Goal: Communication & Community: Answer question/provide support

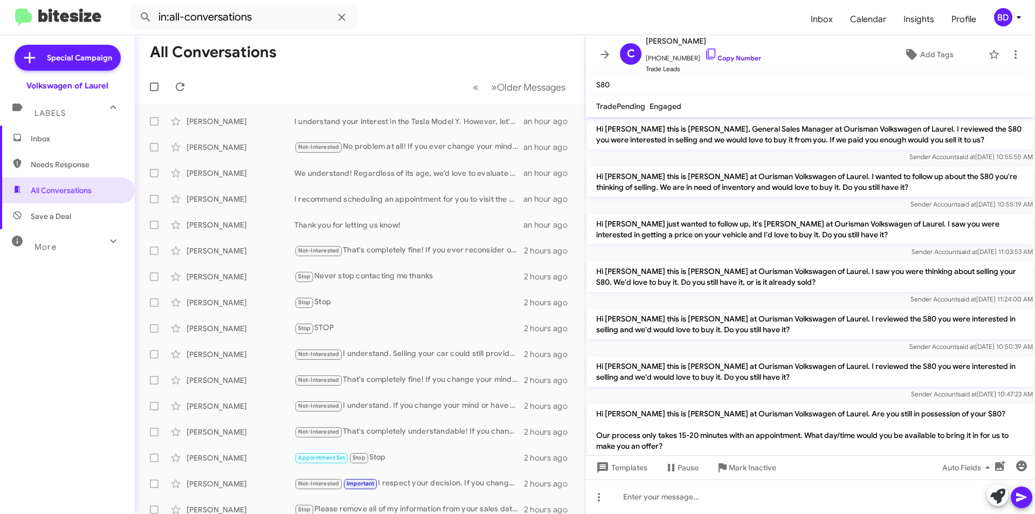
scroll to position [224, 0]
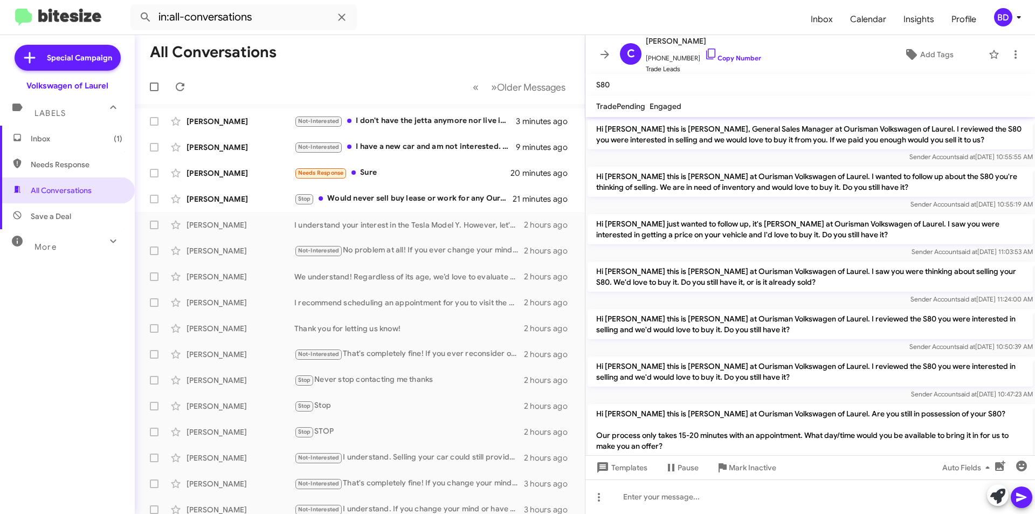
scroll to position [224, 0]
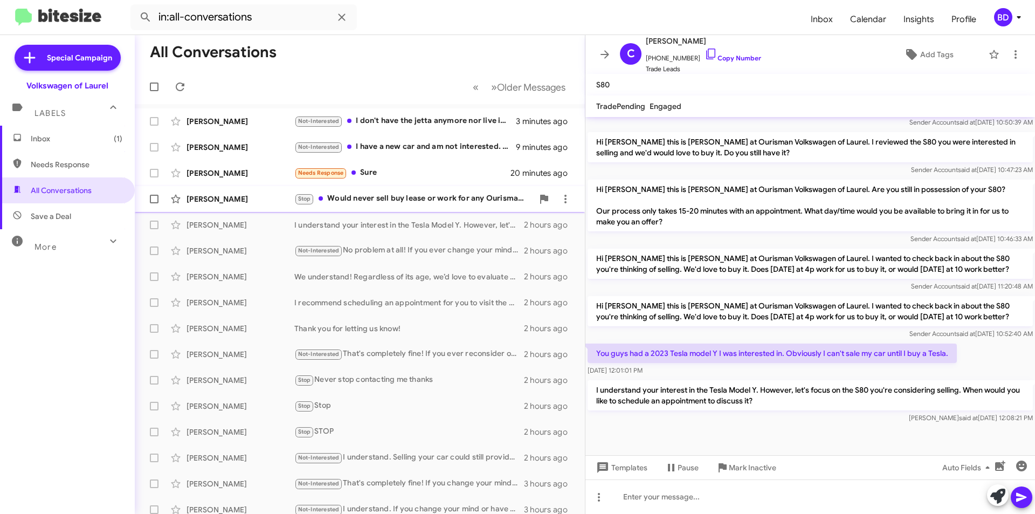
click at [432, 202] on div "Stop Would never sell buy lease or work for any Ourisman group dealer ever agai…" at bounding box center [413, 198] width 239 height 12
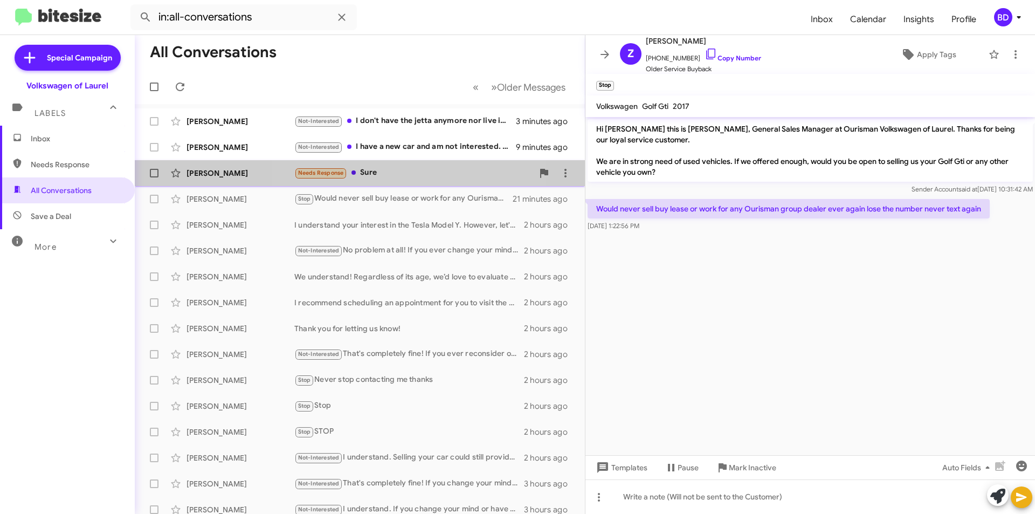
click at [381, 170] on div "Needs Response Sure" at bounding box center [413, 173] width 239 height 12
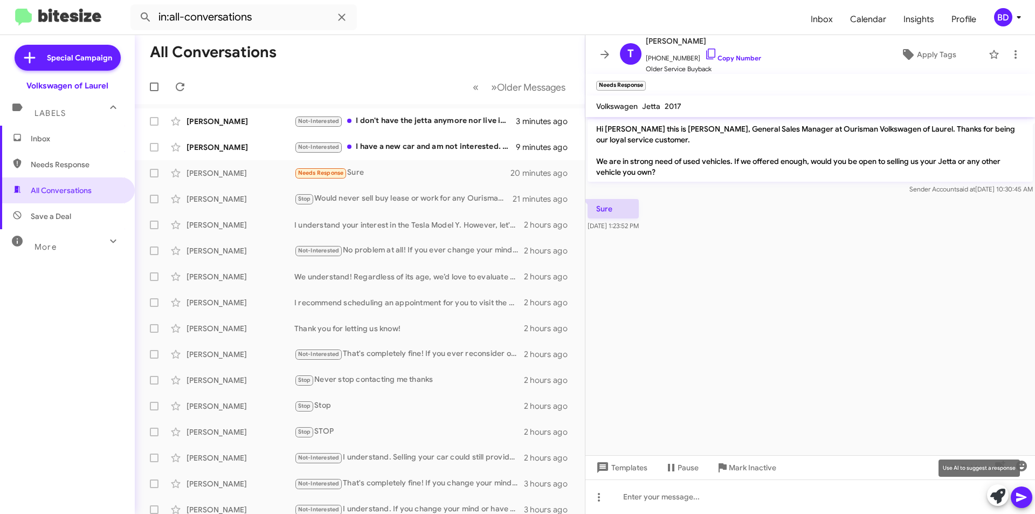
click at [997, 493] on icon at bounding box center [997, 495] width 15 height 15
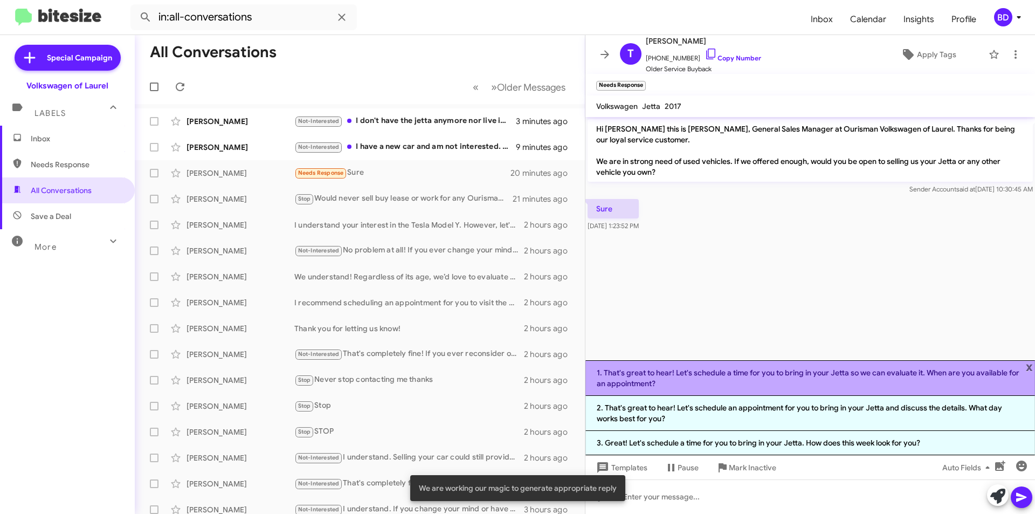
click at [770, 384] on li "1. That's great to hear! Let's schedule a time for you to bring in your Jetta s…" at bounding box center [810, 378] width 450 height 36
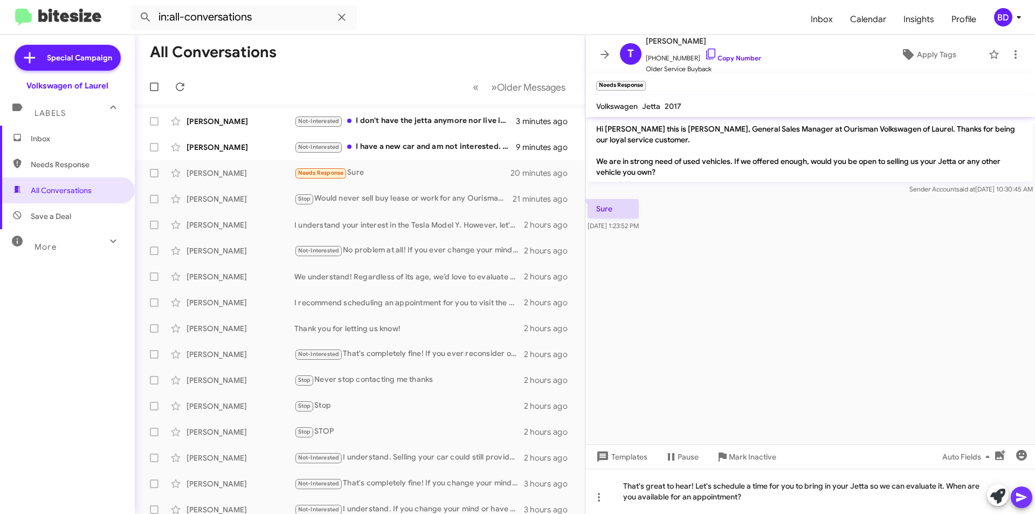
click at [1024, 505] on span at bounding box center [1021, 497] width 13 height 22
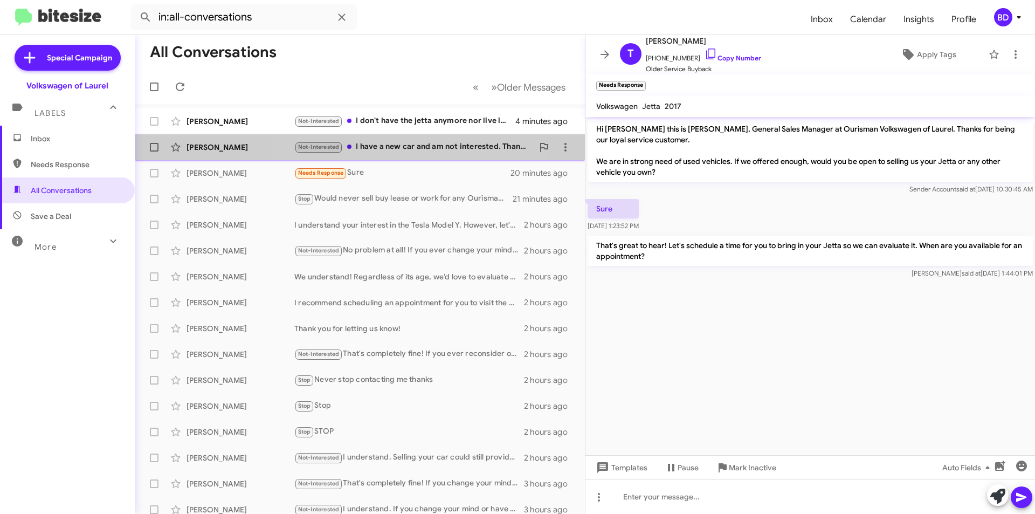
click at [416, 145] on div "Not-Interested I have a new car and am not interested. Thanks" at bounding box center [413, 147] width 239 height 12
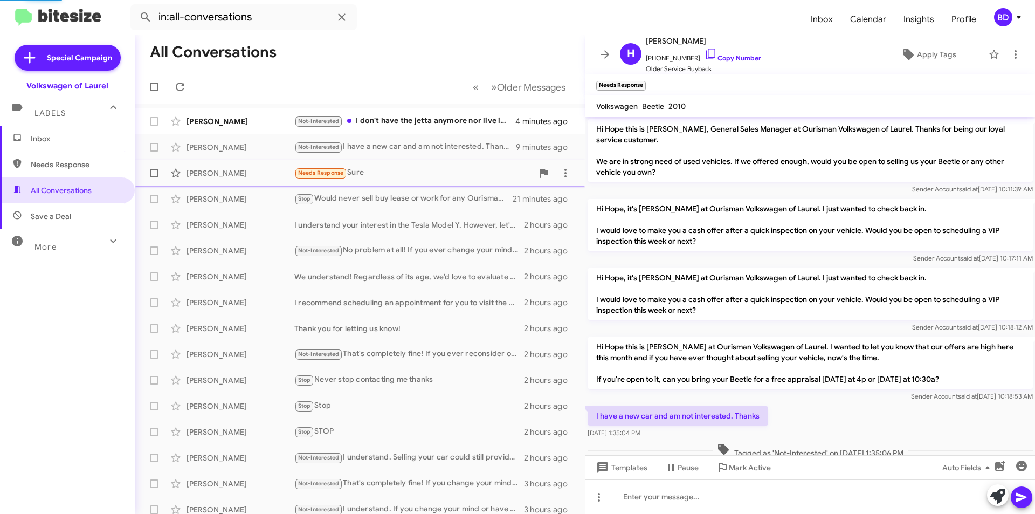
scroll to position [22, 0]
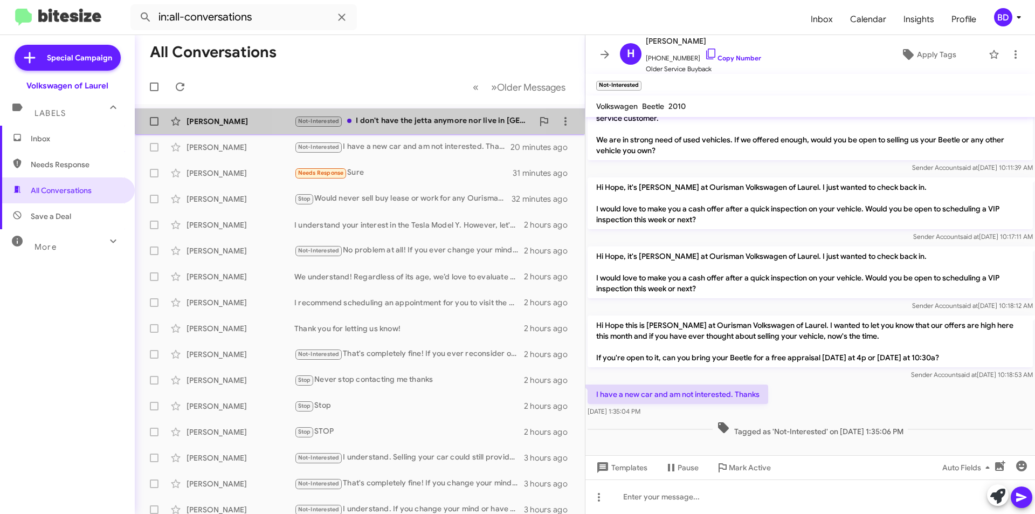
click at [418, 119] on div "Not-Interested I don't have the jetta anymore nor live in [GEOGRAPHIC_DATA] ! S…" at bounding box center [413, 121] width 239 height 12
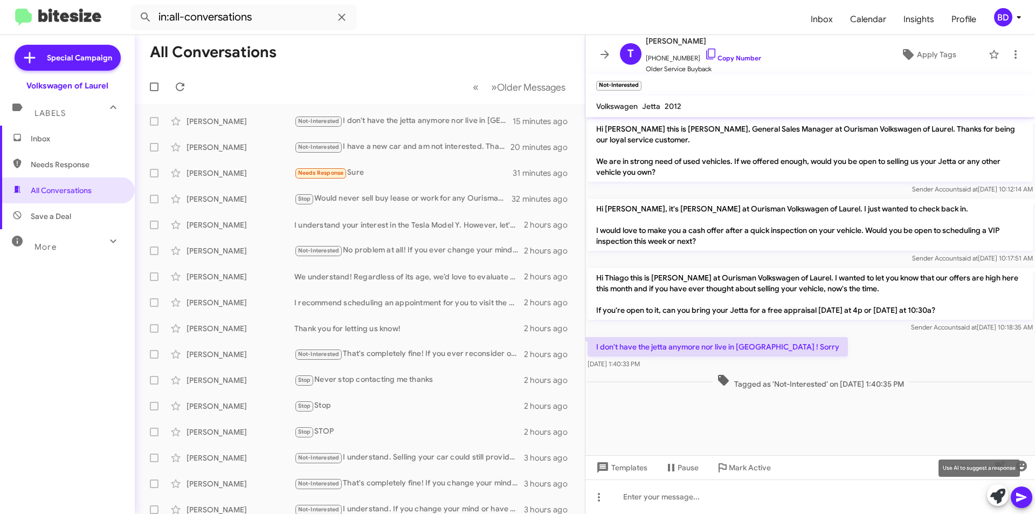
click at [997, 495] on icon at bounding box center [997, 495] width 15 height 15
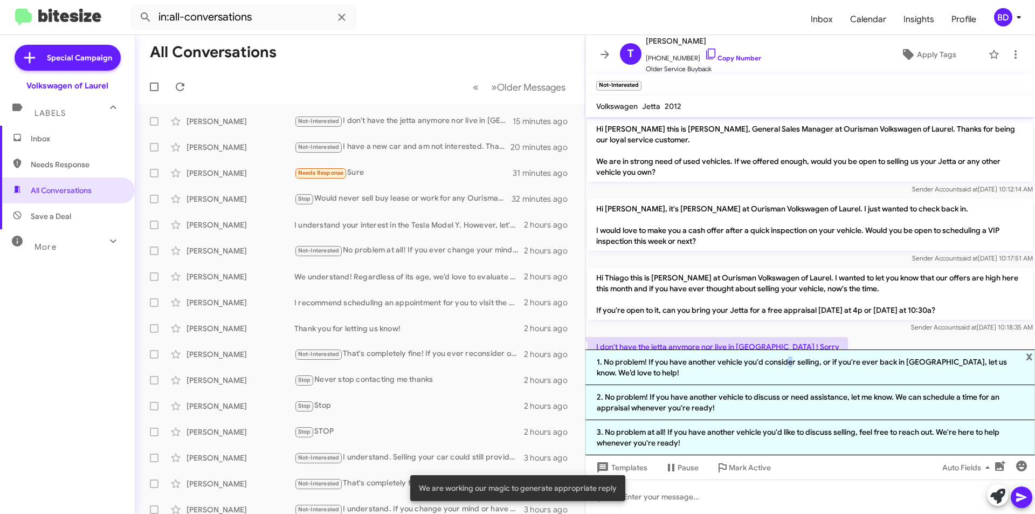
click at [786, 361] on li "1. No problem! If you have another vehicle you'd consider selling, or if you're…" at bounding box center [810, 367] width 450 height 36
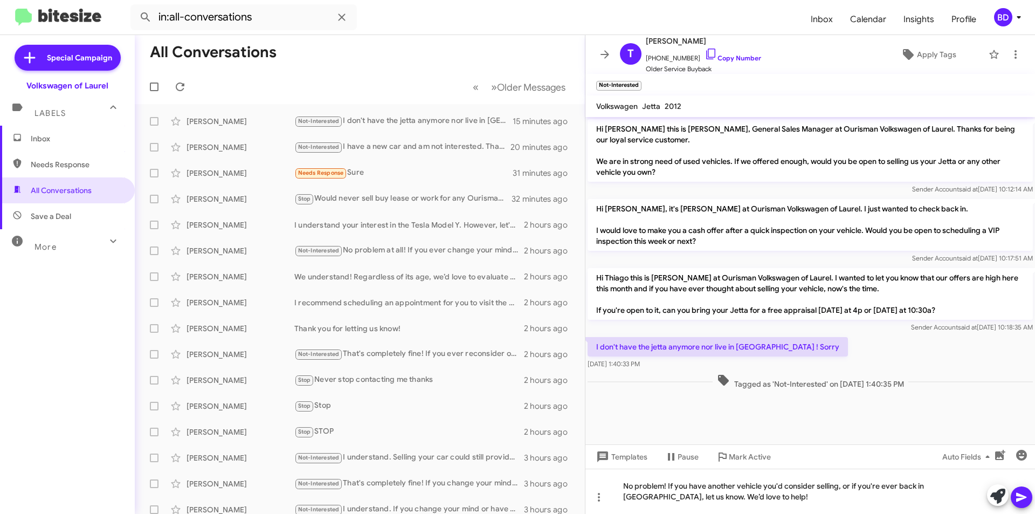
click at [1020, 497] on icon at bounding box center [1021, 497] width 13 height 13
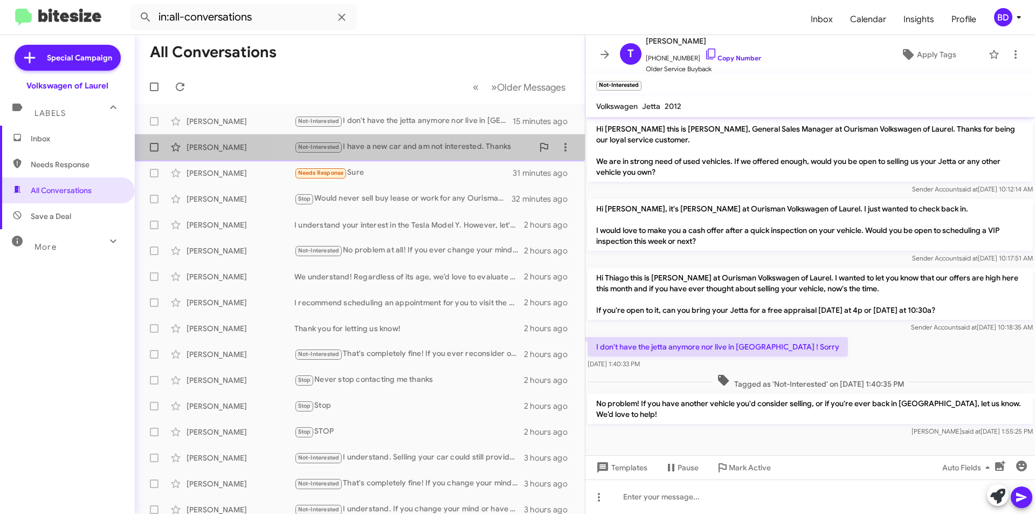
click at [435, 150] on div "Not-Interested I have a new car and am not interested. Thanks" at bounding box center [413, 147] width 239 height 12
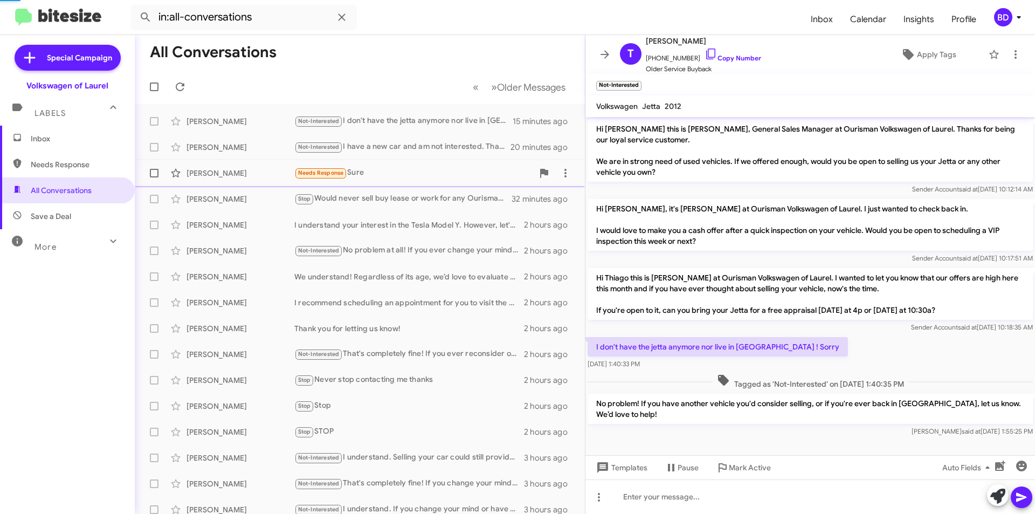
scroll to position [22, 0]
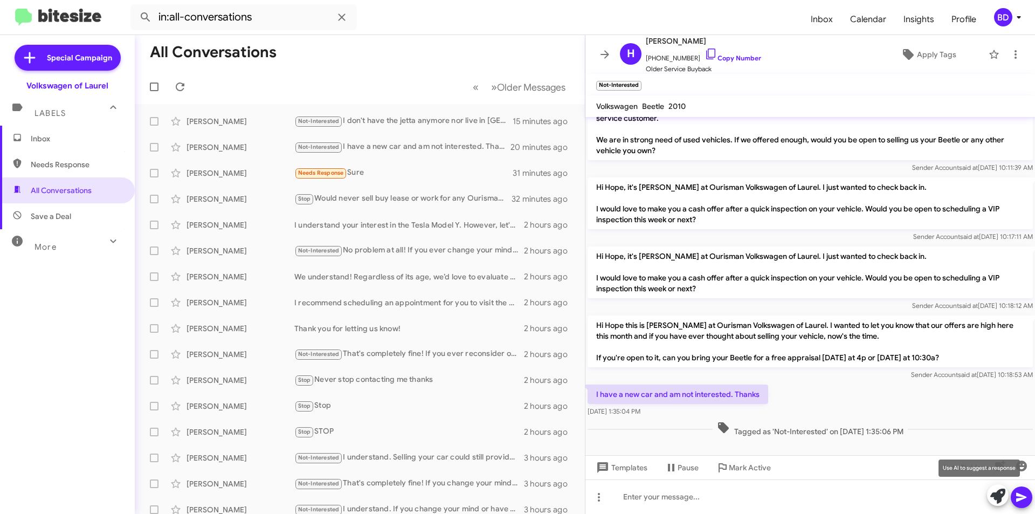
click at [996, 498] on icon at bounding box center [997, 495] width 15 height 15
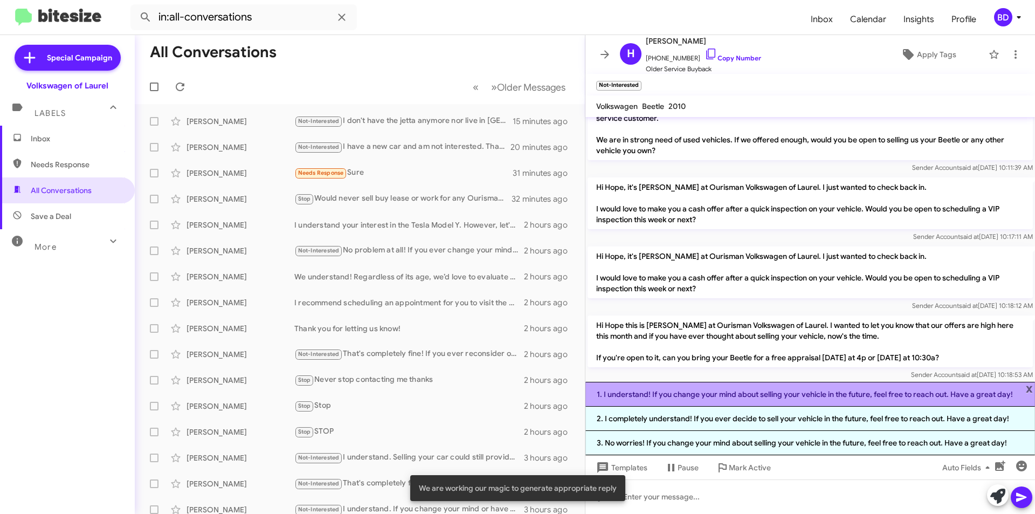
click at [725, 397] on li "1. I understand! If you change your mind about selling your vehicle in the futu…" at bounding box center [810, 394] width 450 height 25
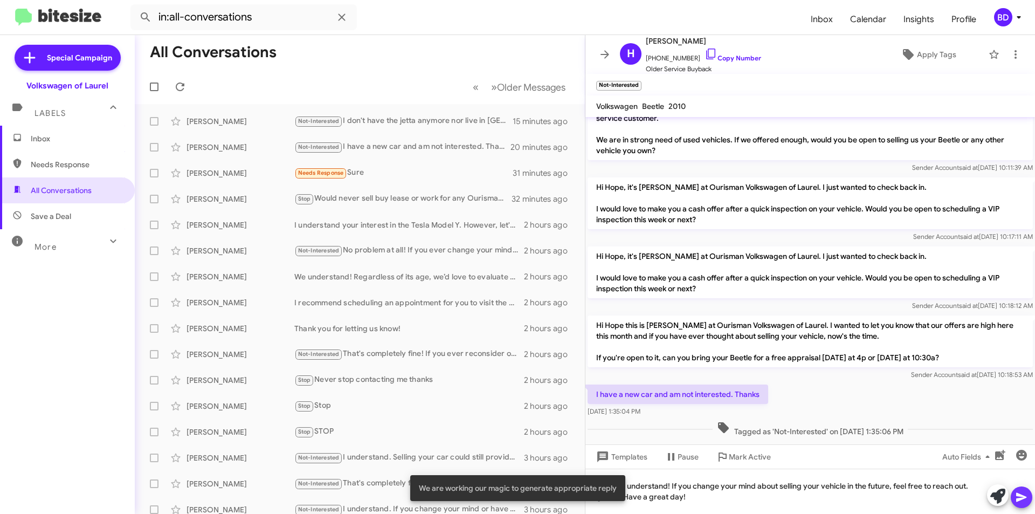
click at [1019, 499] on icon at bounding box center [1021, 497] width 10 height 9
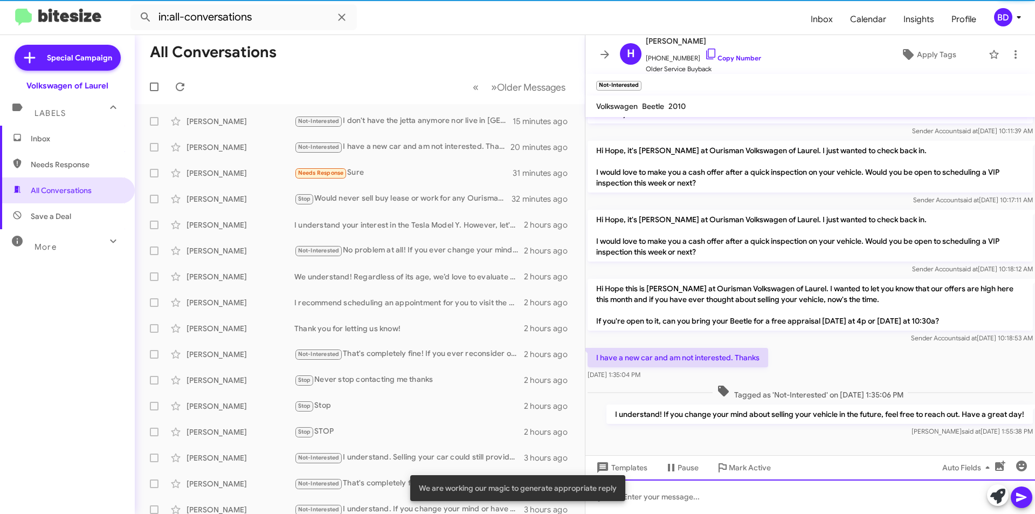
scroll to position [61, 0]
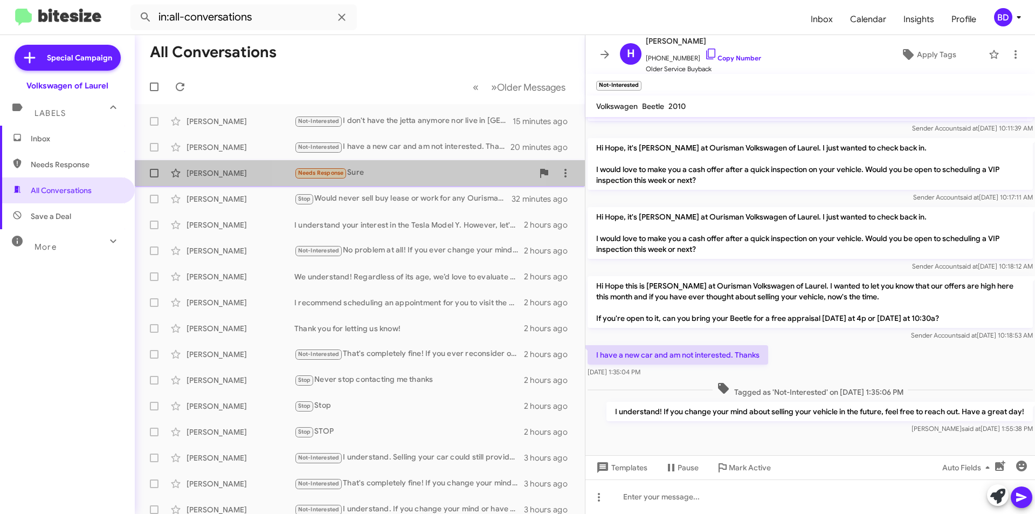
click at [390, 174] on div "Needs Response Sure" at bounding box center [413, 173] width 239 height 12
